Goal: Task Accomplishment & Management: Manage account settings

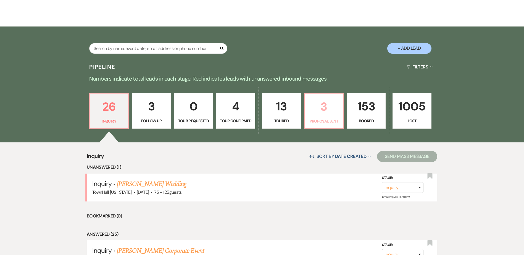
click at [322, 103] on p "3" at bounding box center [324, 107] width 32 height 19
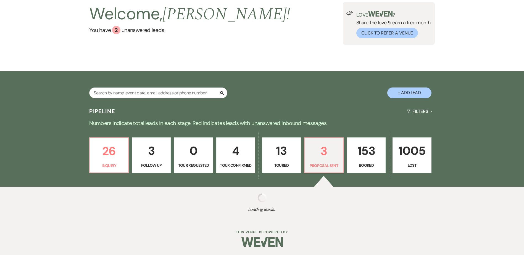
select select "6"
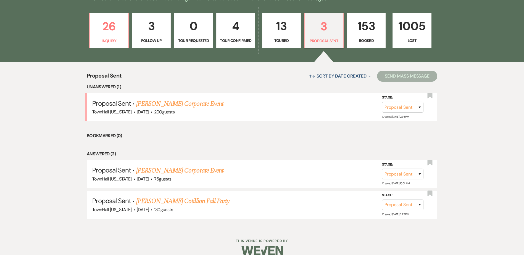
scroll to position [172, 0]
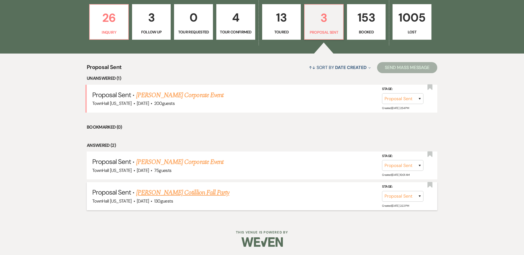
click at [206, 191] on link "[PERSON_NAME] Cotillion Fall Party" at bounding box center [182, 193] width 93 height 10
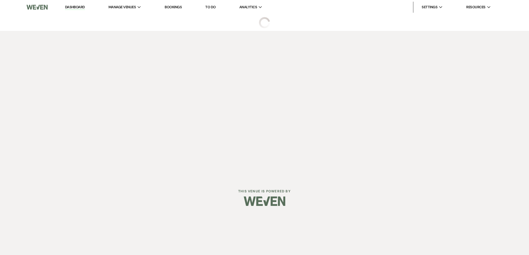
select select "6"
select select "14"
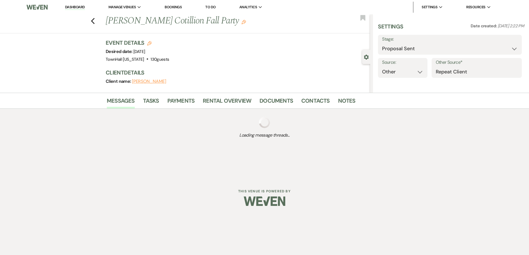
select select "13"
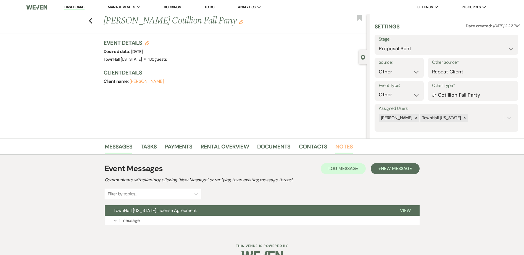
click at [344, 146] on link "Notes" at bounding box center [344, 148] width 17 height 12
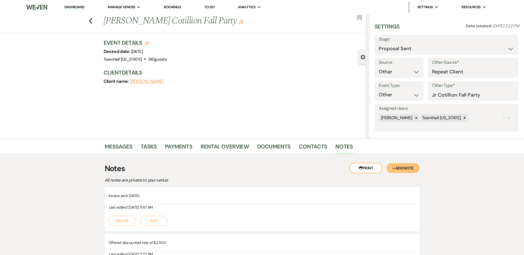
click at [396, 170] on button "+ Add Note" at bounding box center [403, 168] width 33 height 10
click at [209, 211] on p at bounding box center [262, 212] width 299 height 6
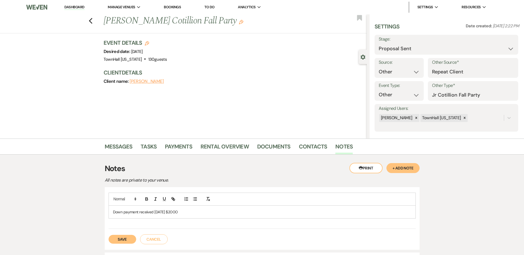
click at [119, 239] on button "Save" at bounding box center [123, 239] width 28 height 9
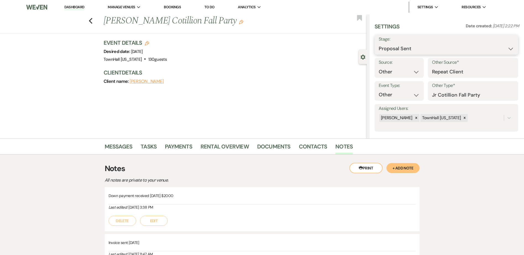
click at [416, 47] on select "Inquiry Follow Up Tour Requested Tour Confirmed Toured Proposal Sent Booked Lost" at bounding box center [446, 48] width 135 height 11
select select "7"
click at [379, 43] on select "Inquiry Follow Up Tour Requested Tour Confirmed Toured Proposal Sent Booked Lost" at bounding box center [446, 48] width 135 height 11
click at [496, 46] on button "Save" at bounding box center [502, 44] width 31 height 11
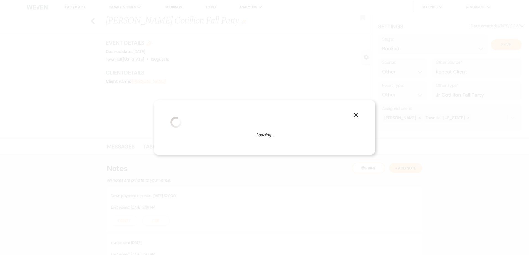
select select "13"
select select "594"
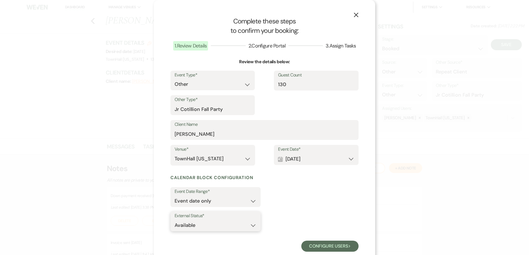
click at [230, 228] on select "Available Unavailable" at bounding box center [215, 225] width 82 height 11
select select "false"
click at [174, 220] on select "Available Unavailable" at bounding box center [215, 225] width 82 height 11
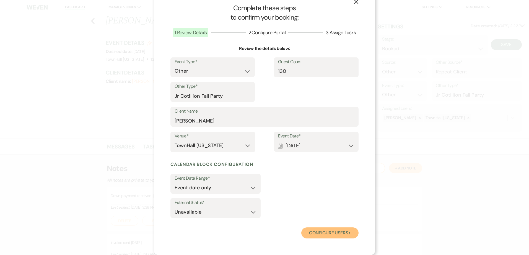
click at [319, 233] on button "Configure users Next" at bounding box center [329, 233] width 57 height 11
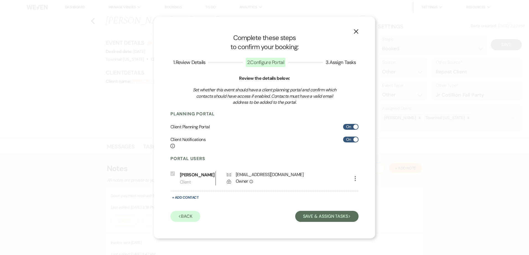
scroll to position [0, 0]
click at [343, 219] on button "Save & Assign Tasks Next" at bounding box center [326, 216] width 63 height 11
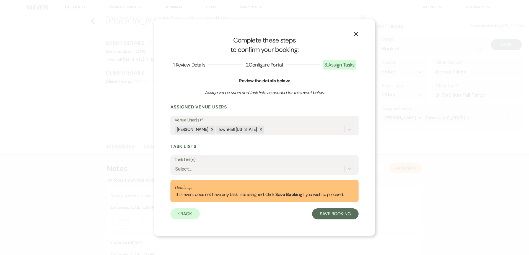
click at [306, 161] on label "Task List(s)" at bounding box center [264, 160] width 180 height 8
click at [176, 166] on input "Task List(s)" at bounding box center [175, 169] width 1 height 7
click at [306, 169] on div "Select..." at bounding box center [258, 169] width 169 height 10
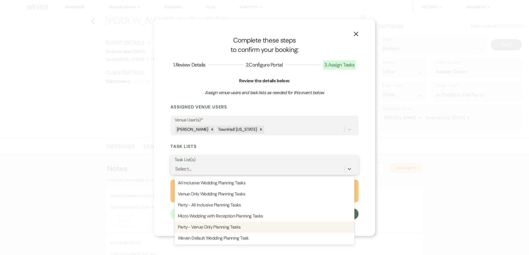
click at [266, 223] on div "Party- Venue Only Planning Tasks" at bounding box center [264, 227] width 180 height 11
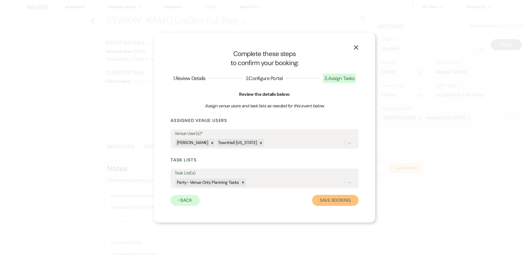
click at [327, 201] on button "Save Booking" at bounding box center [335, 200] width 46 height 11
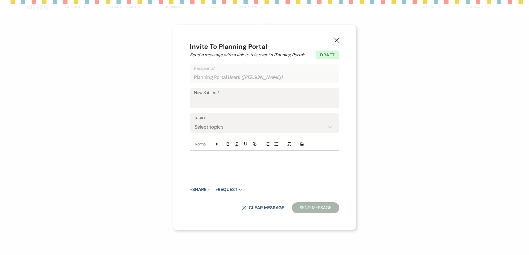
type input "Welcome to the TownHall Family!"
select select "1015"
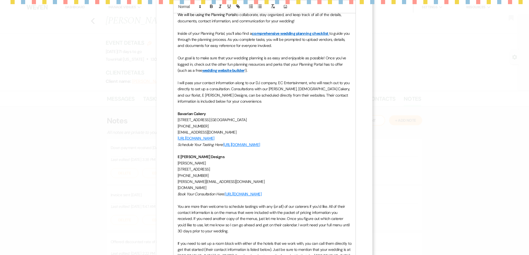
scroll to position [441, 0]
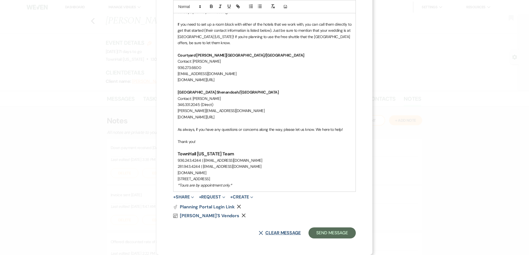
click at [267, 235] on button "X Clear message" at bounding box center [279, 233] width 42 height 4
select select "0"
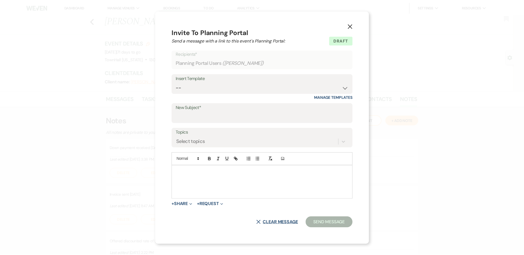
scroll to position [0, 0]
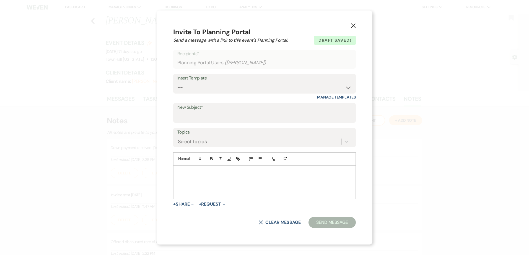
click at [354, 27] on use "button" at bounding box center [353, 25] width 4 height 4
